Goal: Task Accomplishment & Management: Manage account settings

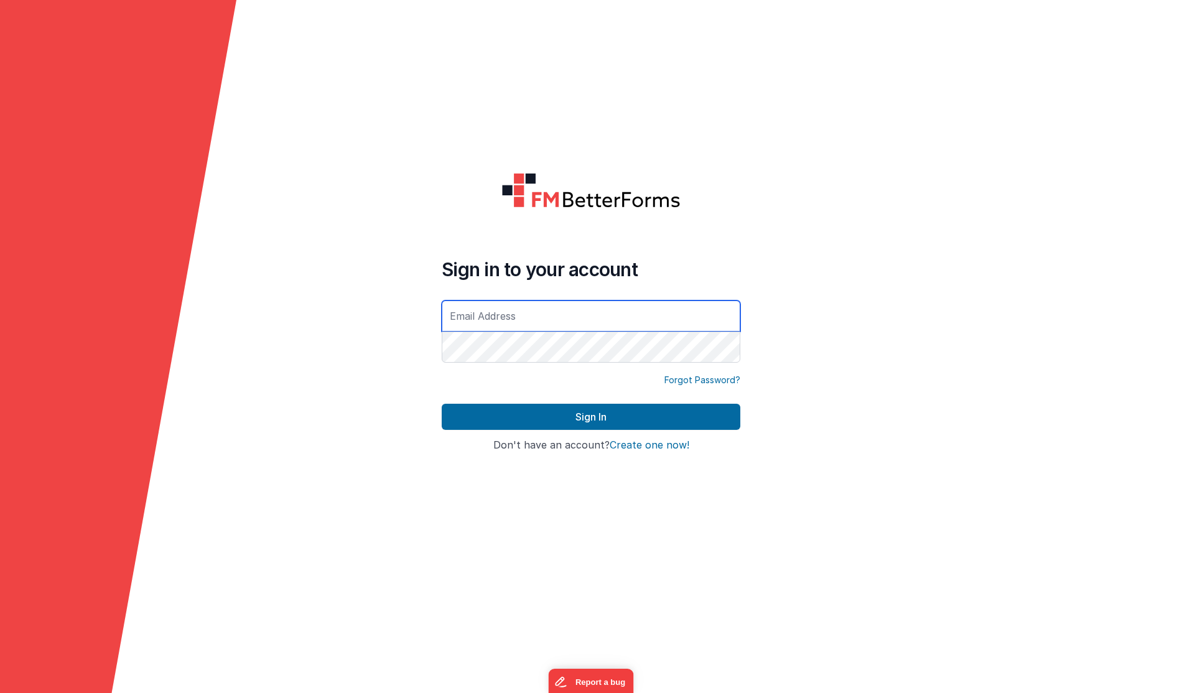
type input "[EMAIL_ADDRESS][DOMAIN_NAME]"
click at [591, 417] on button "Sign In" at bounding box center [591, 417] width 299 height 26
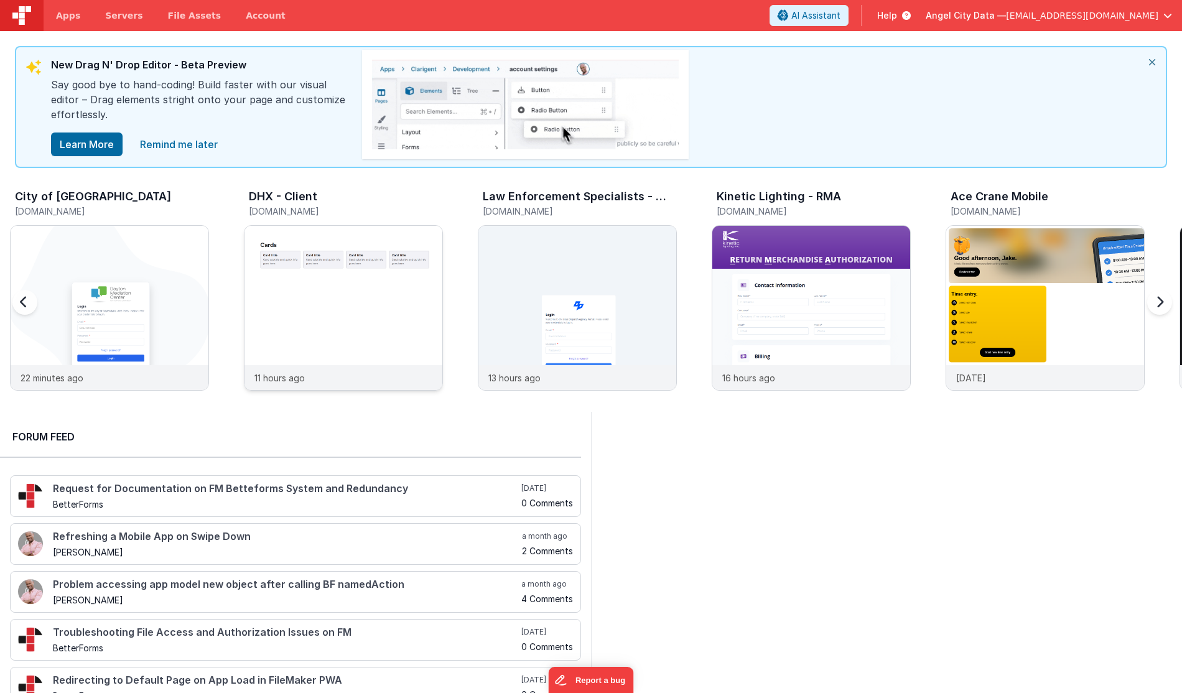
click at [355, 279] on img at bounding box center [344, 325] width 198 height 198
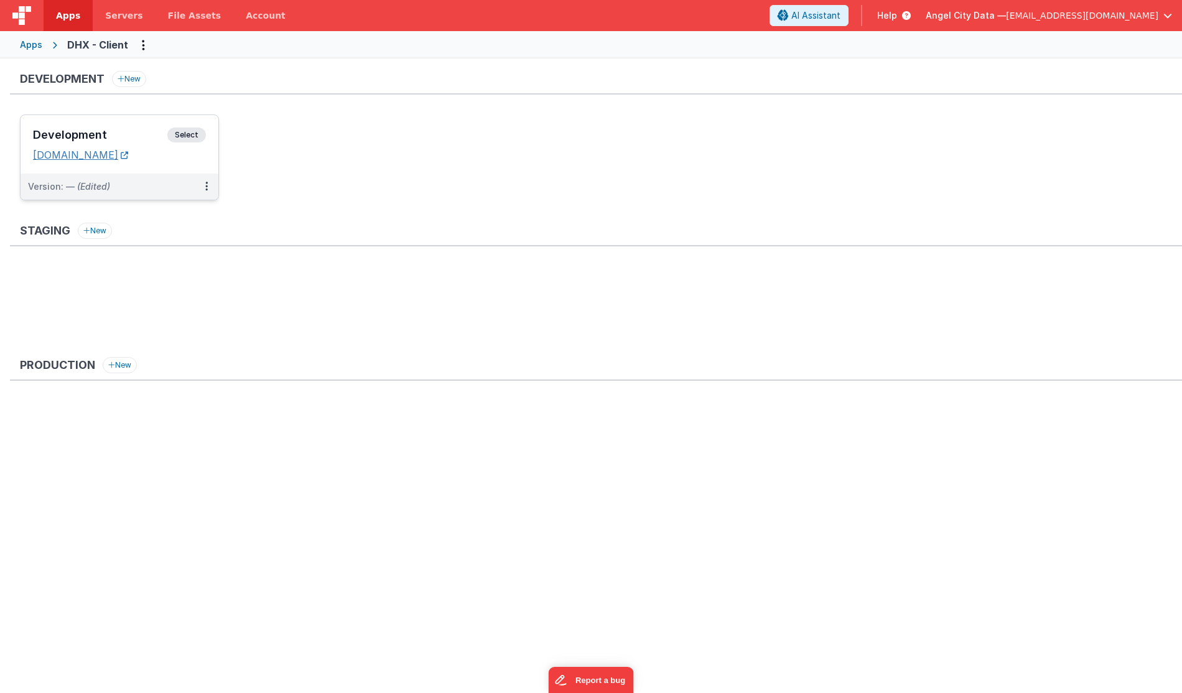
click at [90, 159] on link "[DOMAIN_NAME]" at bounding box center [80, 155] width 95 height 12
click at [205, 186] on icon at bounding box center [206, 186] width 2 height 1
click at [156, 215] on link "Edit" at bounding box center [163, 214] width 109 height 22
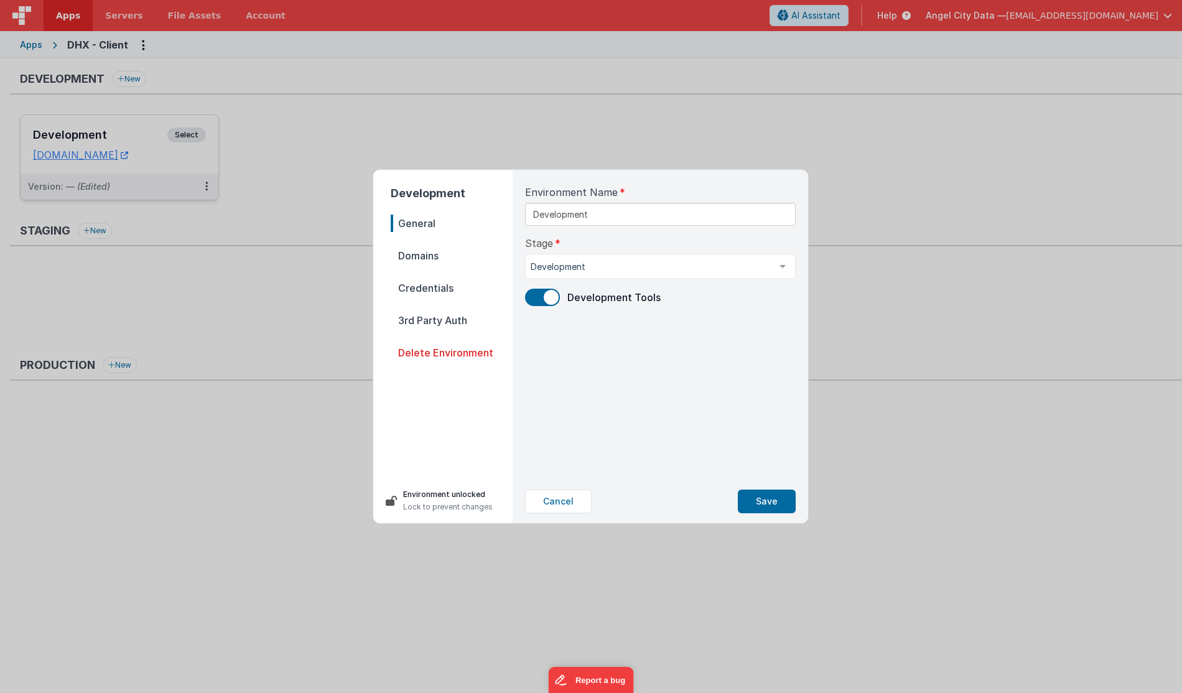
click at [404, 254] on span "Domains" at bounding box center [452, 255] width 122 height 17
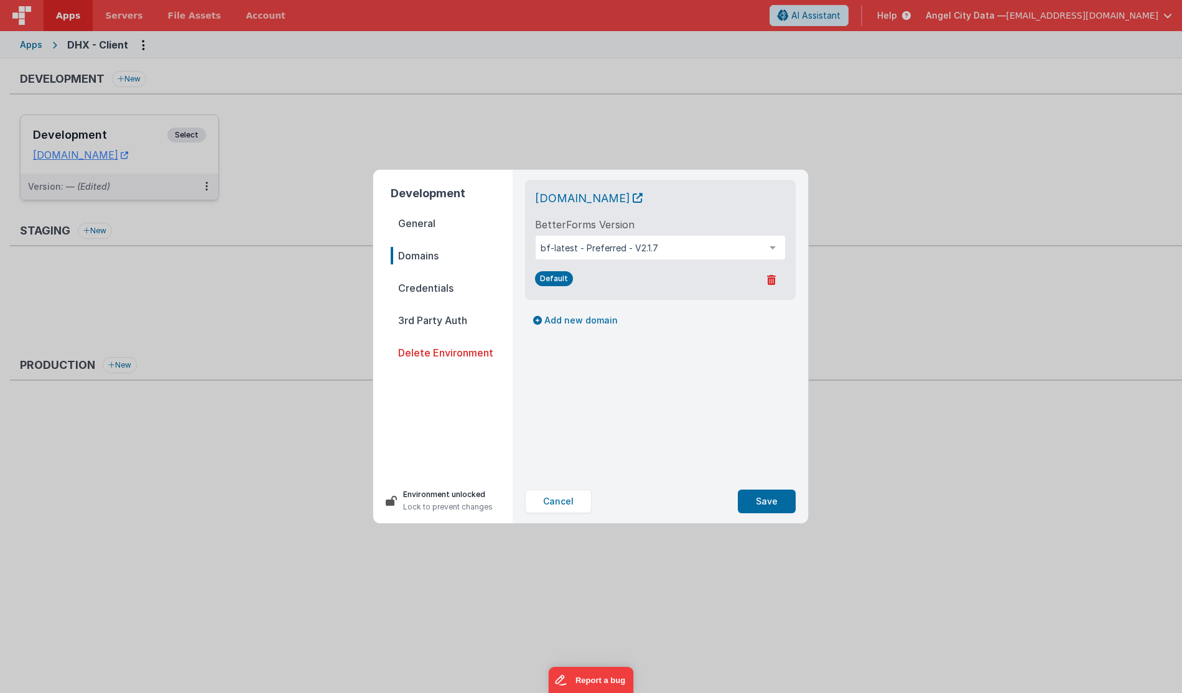
click at [434, 287] on span "Credentials" at bounding box center [452, 287] width 122 height 17
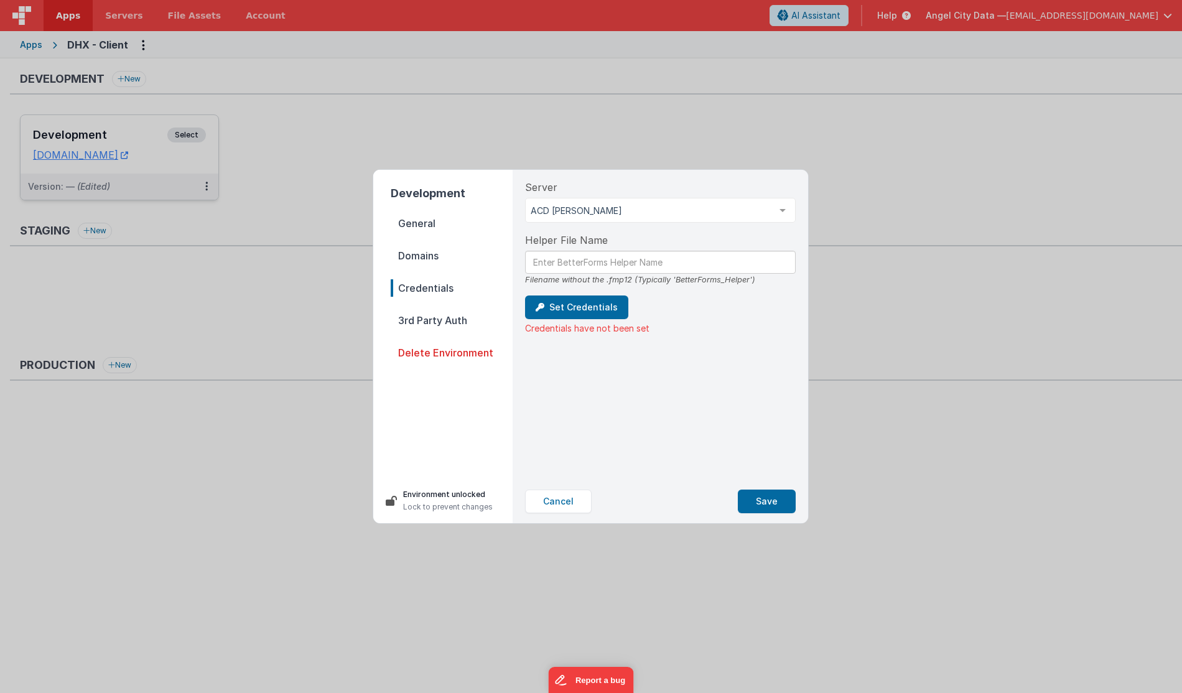
click at [443, 322] on span "3rd Party Auth" at bounding box center [452, 320] width 122 height 17
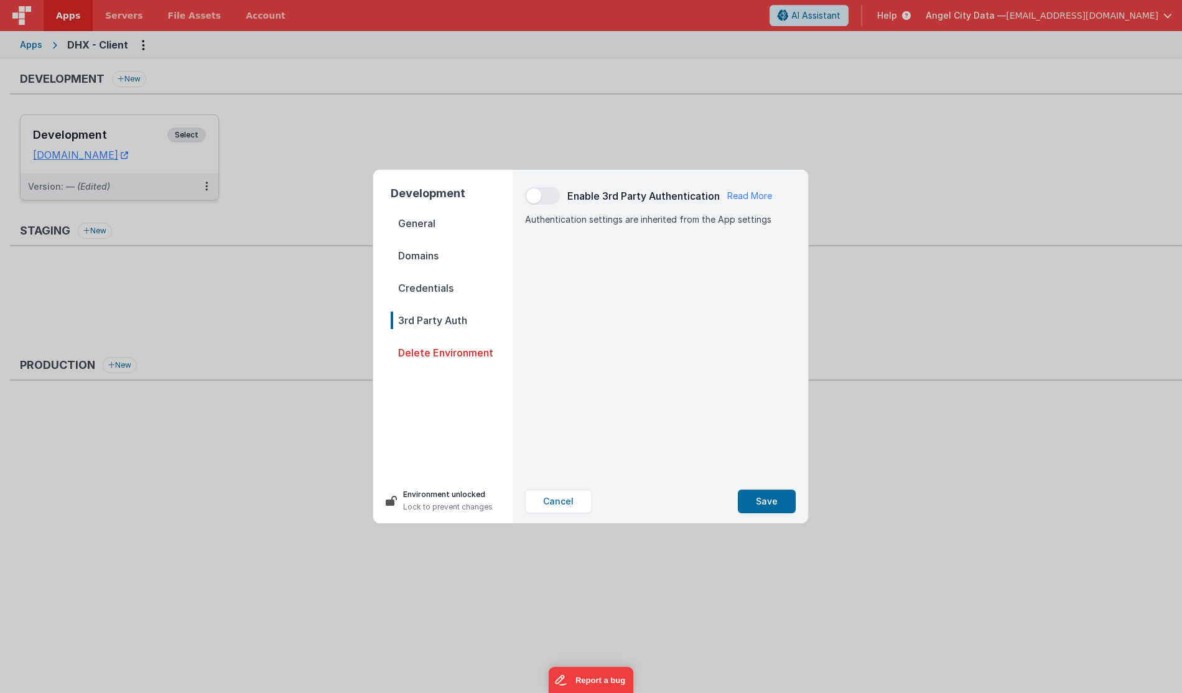
click at [442, 288] on span "Credentials" at bounding box center [452, 287] width 122 height 17
